Goal: Information Seeking & Learning: Learn about a topic

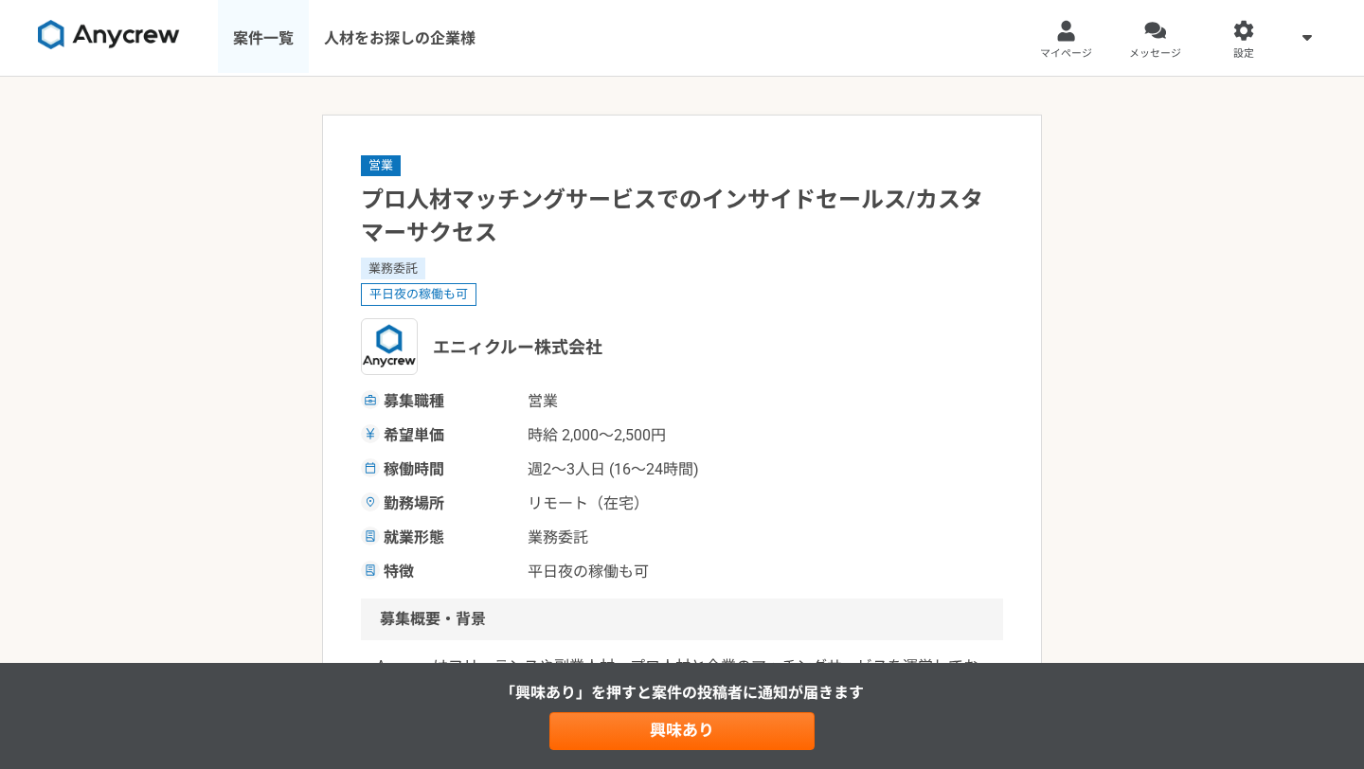
click at [258, 36] on link "案件一覧" at bounding box center [263, 38] width 91 height 76
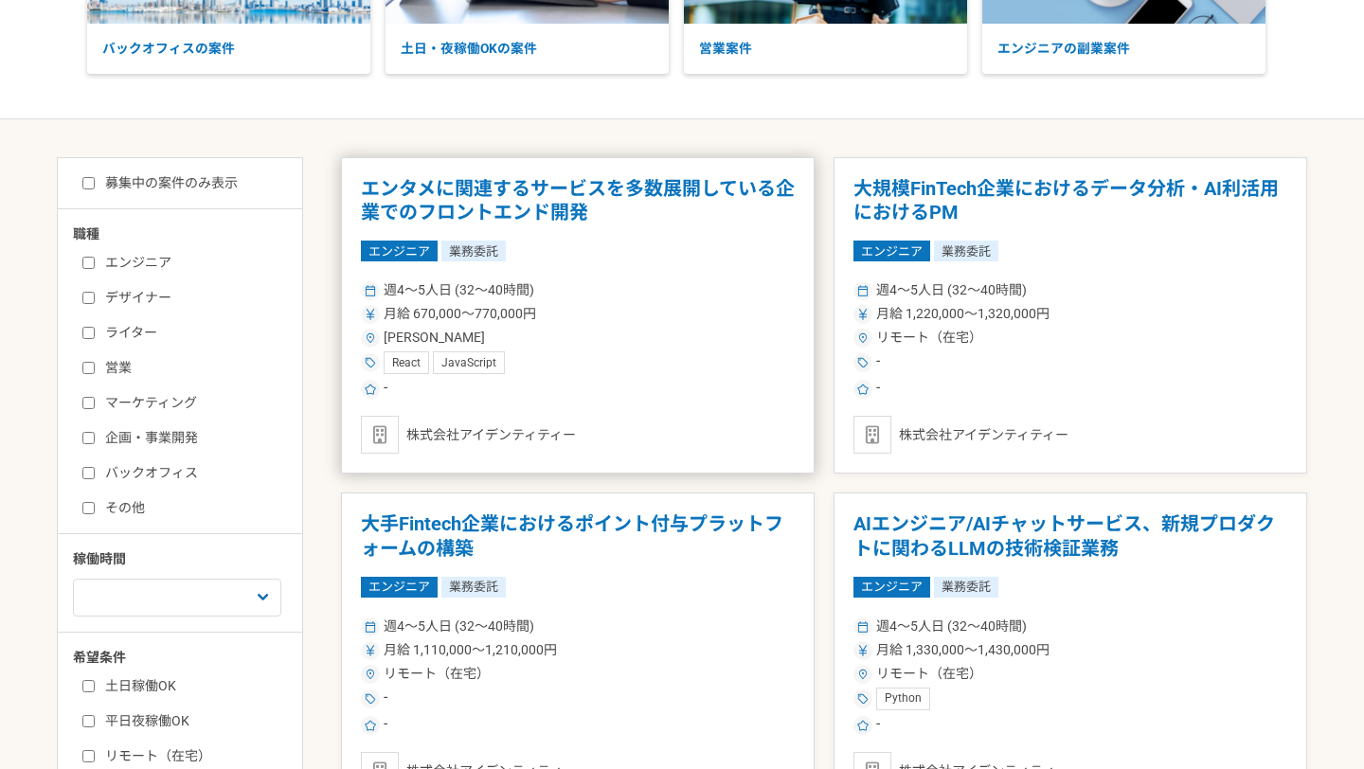
scroll to position [254, 0]
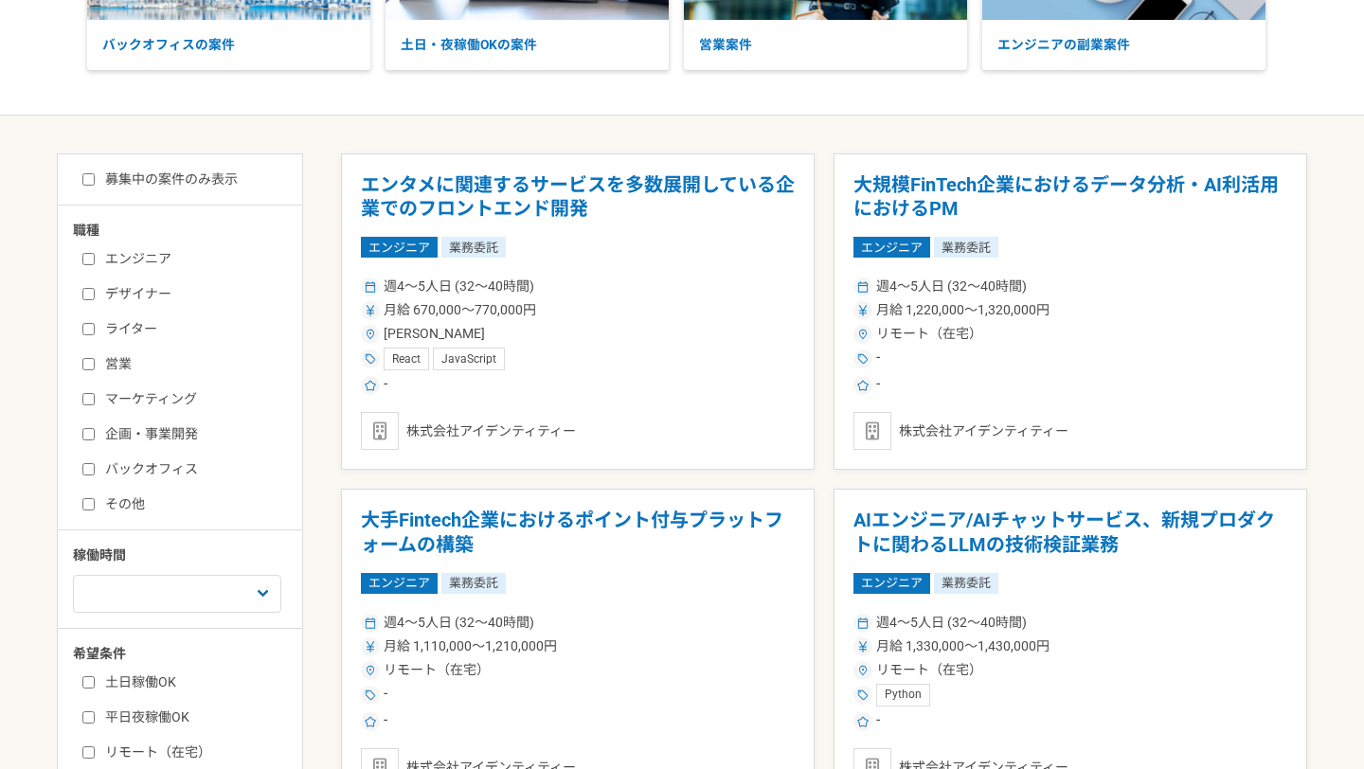
click at [152, 400] on label "マーケティング" at bounding box center [191, 399] width 218 height 20
click at [95, 400] on input "マーケティング" at bounding box center [88, 399] width 12 height 12
checkbox input "true"
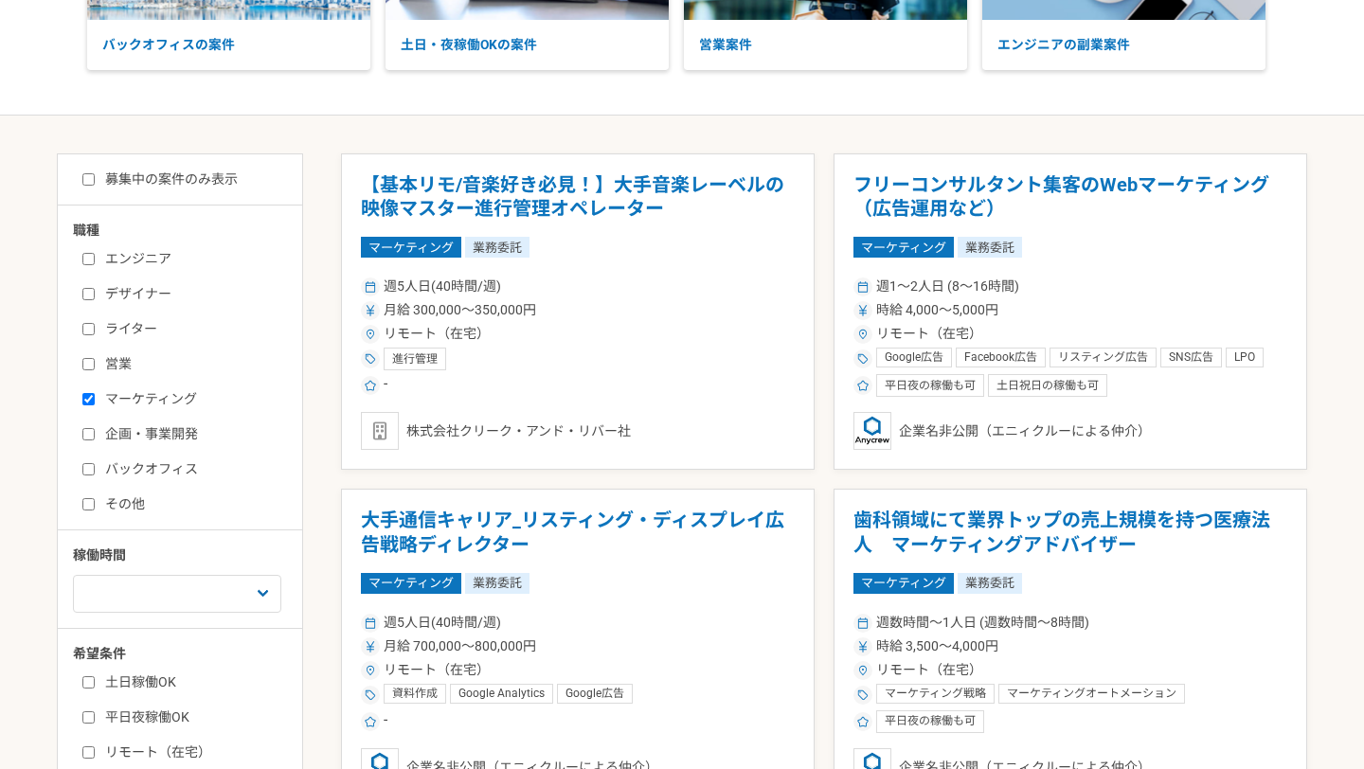
click at [88, 433] on input "企画・事業開発" at bounding box center [88, 434] width 12 height 12
checkbox input "true"
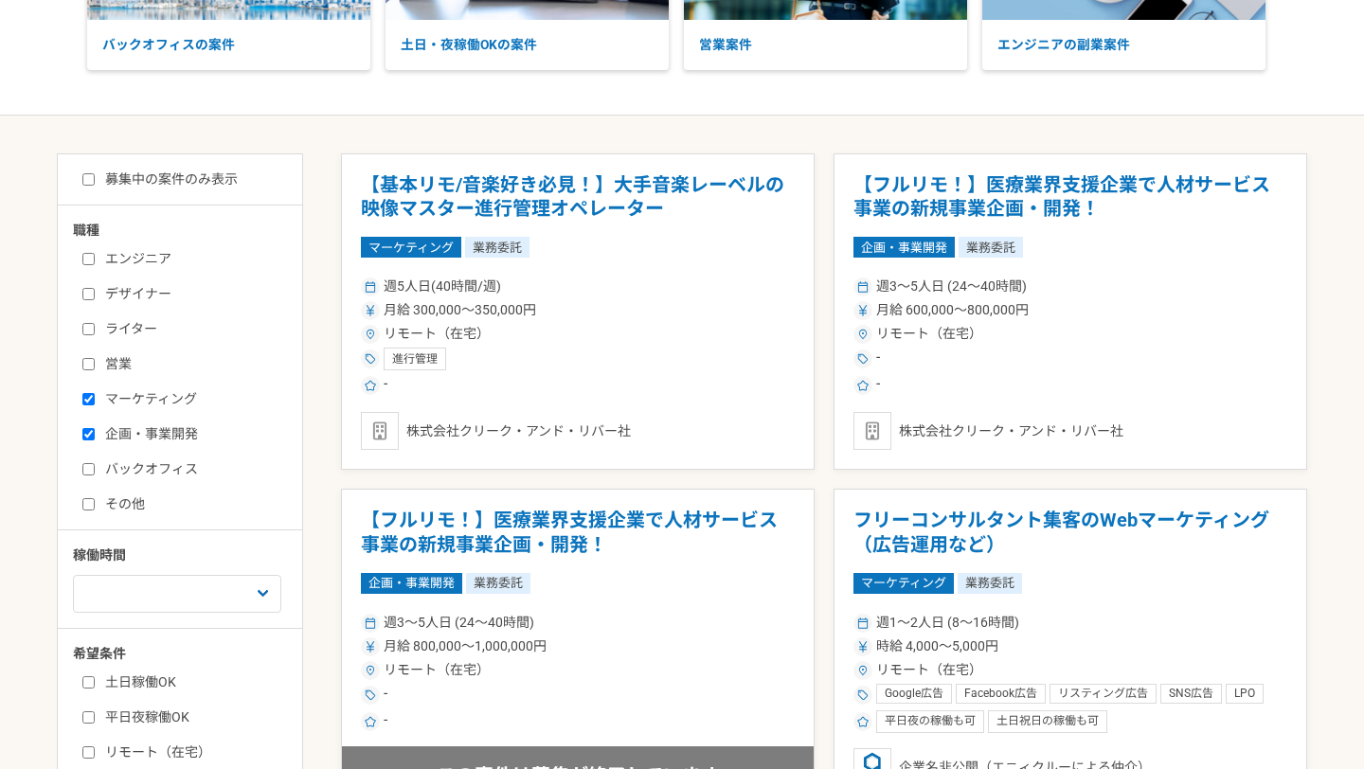
click at [90, 465] on input "バックオフィス" at bounding box center [88, 469] width 12 height 12
checkbox input "true"
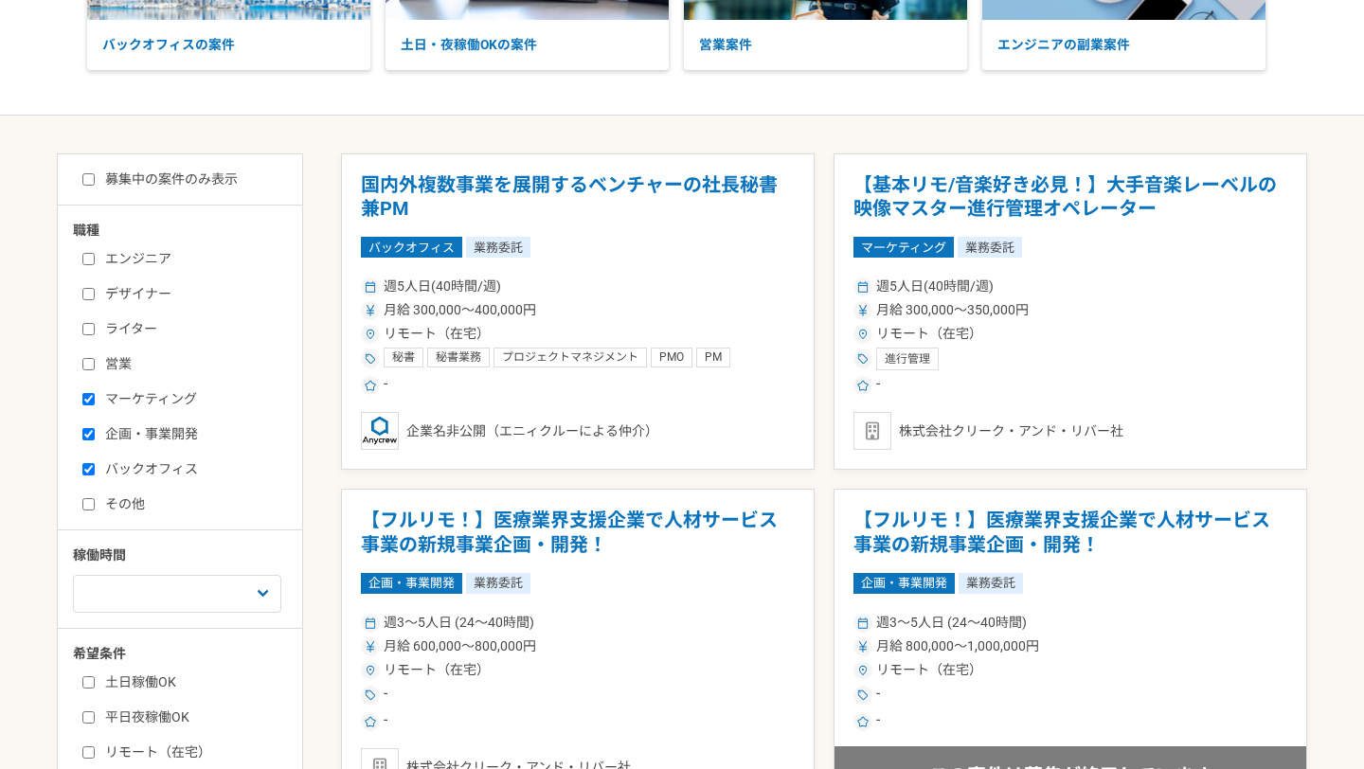
click at [91, 507] on input "その他" at bounding box center [88, 504] width 12 height 12
checkbox input "true"
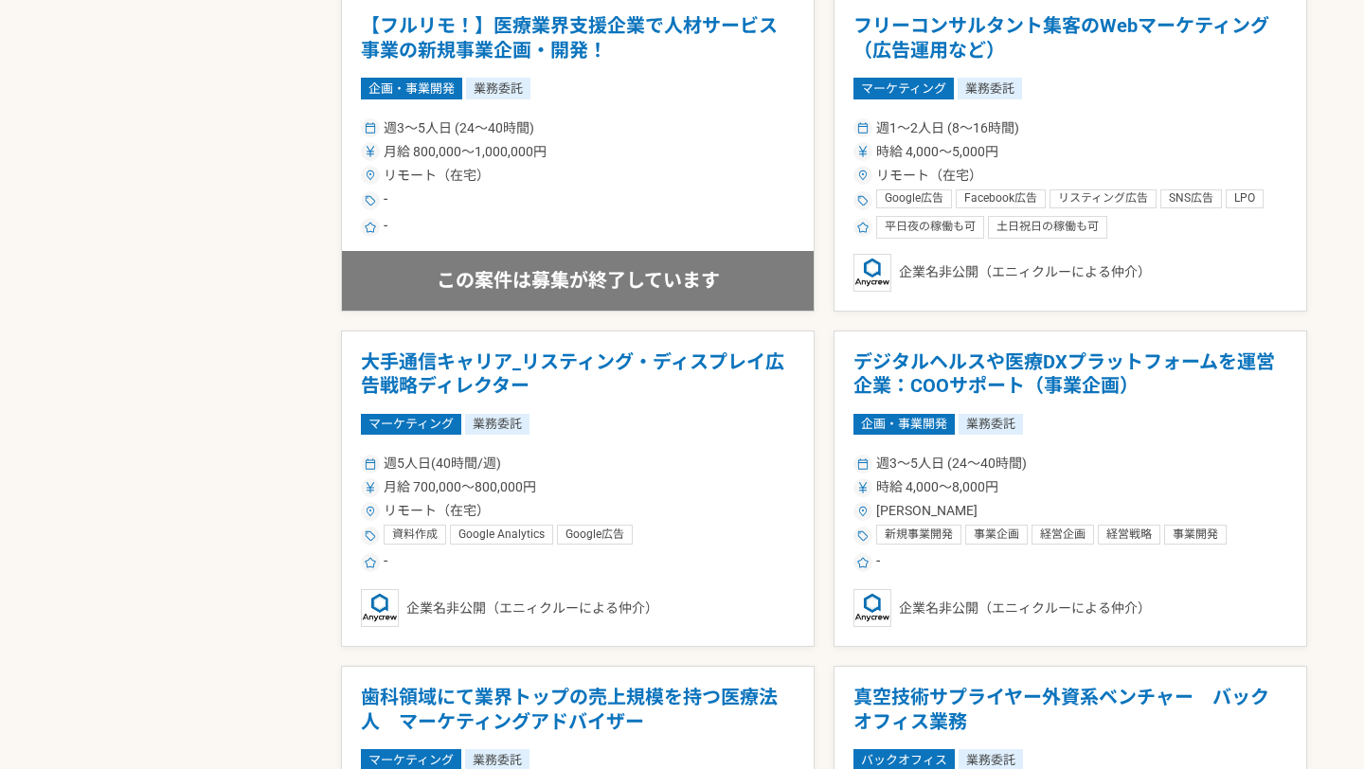
scroll to position [1089, 0]
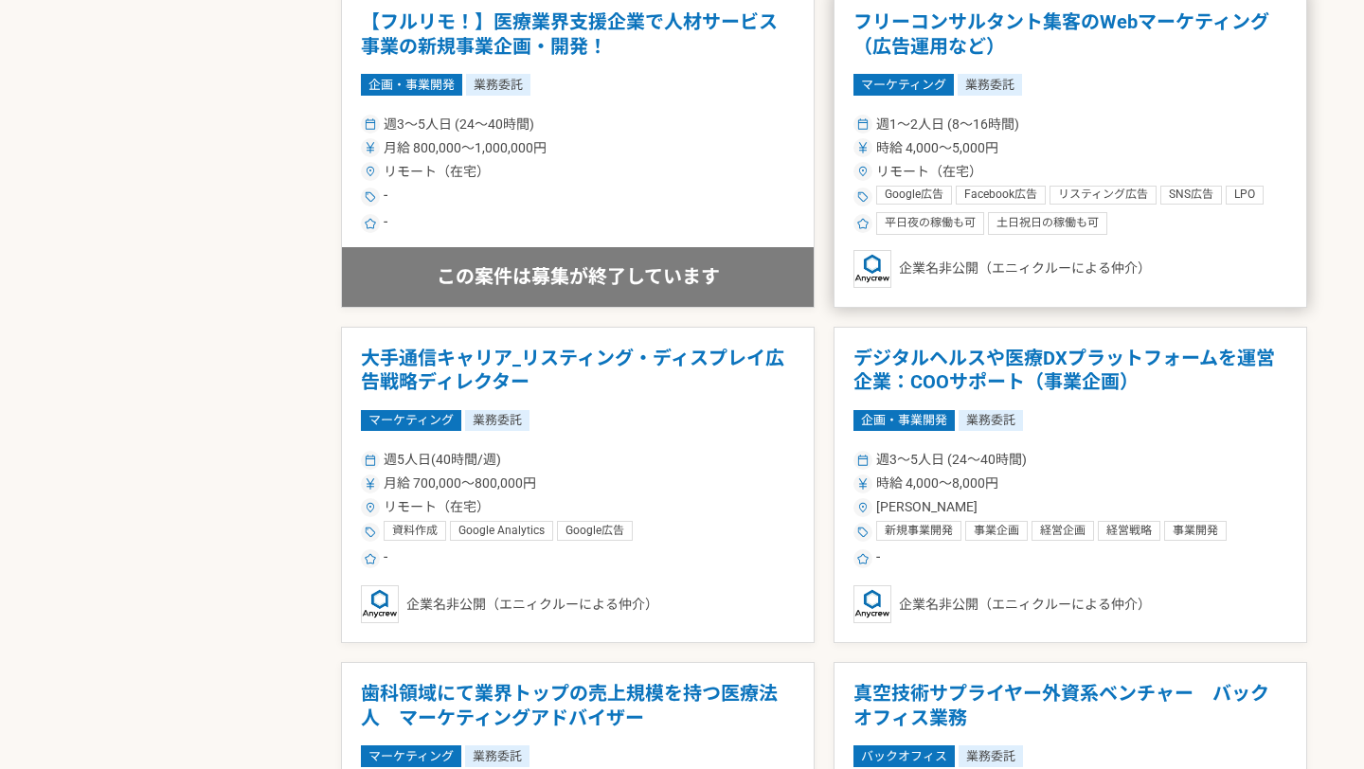
click at [1100, 125] on div "週1〜2人日 (8〜16時間)" at bounding box center [1071, 125] width 434 height 20
